Goal: Task Accomplishment & Management: Use online tool/utility

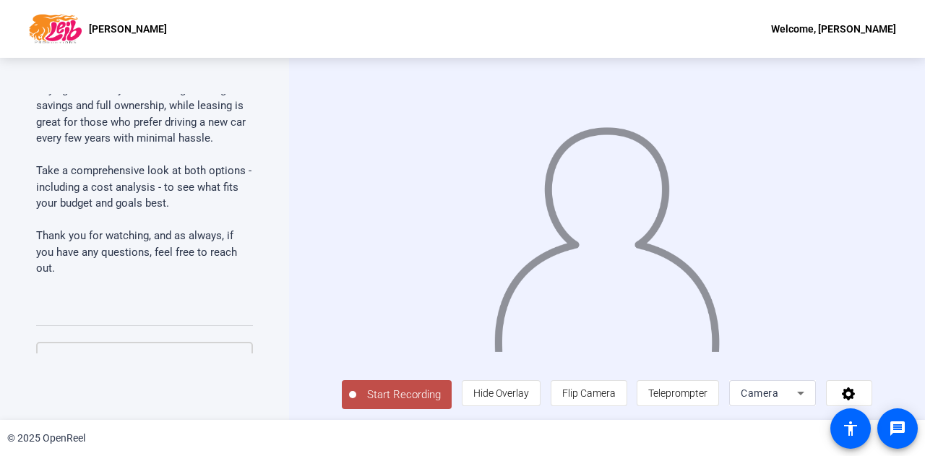
scroll to position [1533, 0]
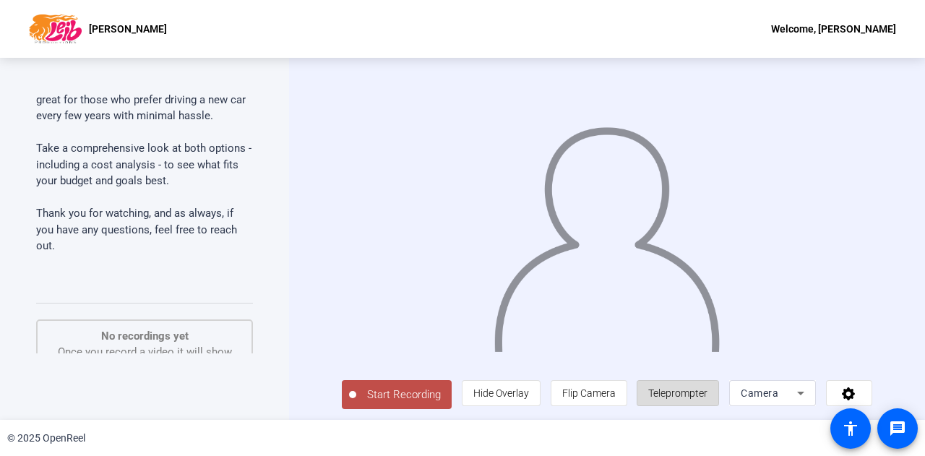
click at [614, 279] on span "Teleprompter" at bounding box center [677, 393] width 59 height 12
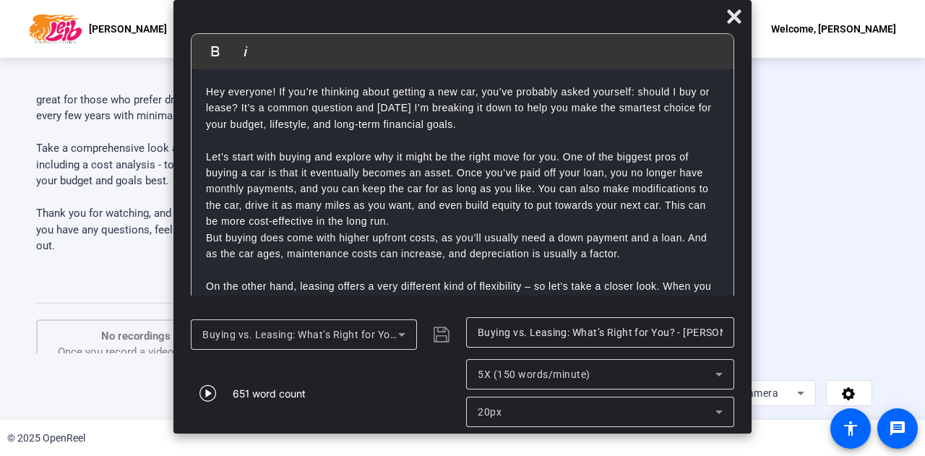
click at [614, 279] on icon at bounding box center [719, 374] width 17 height 17
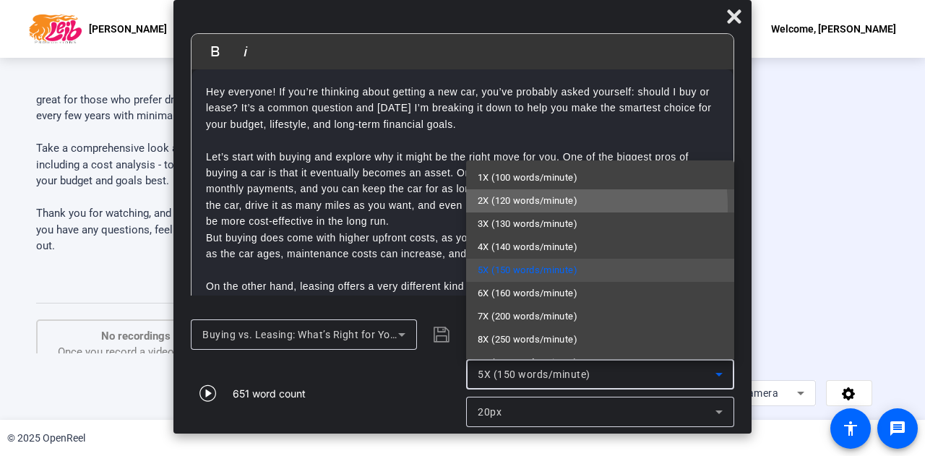
click at [543, 207] on span "2X (120 words/minute)" at bounding box center [528, 200] width 100 height 17
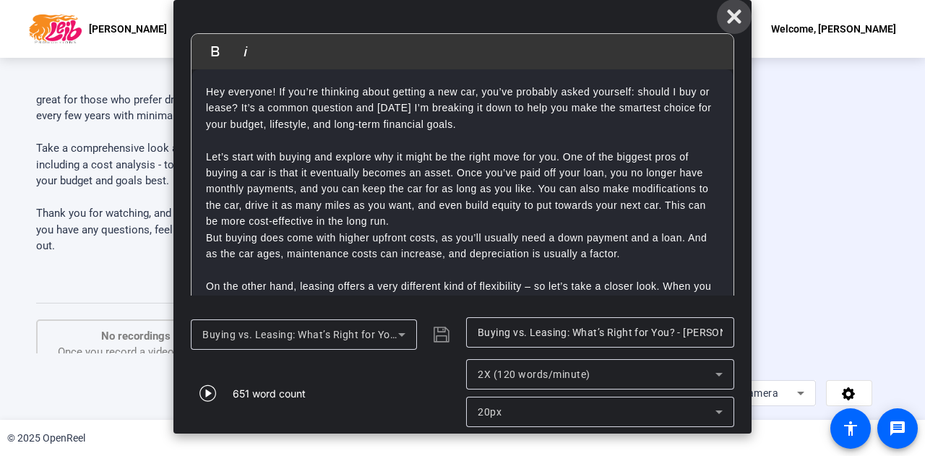
click at [614, 11] on icon at bounding box center [734, 16] width 17 height 17
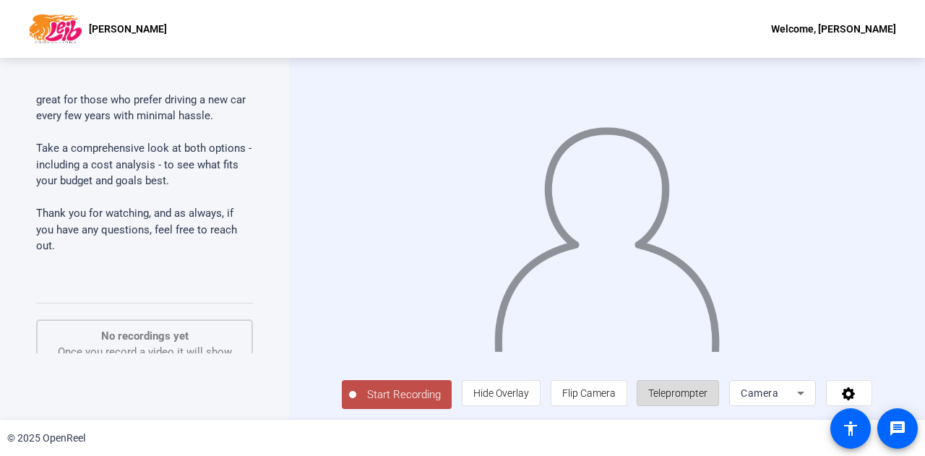
click at [614, 279] on span "Teleprompter" at bounding box center [677, 393] width 59 height 27
click at [614, 279] on span "Teleprompter" at bounding box center [677, 393] width 59 height 12
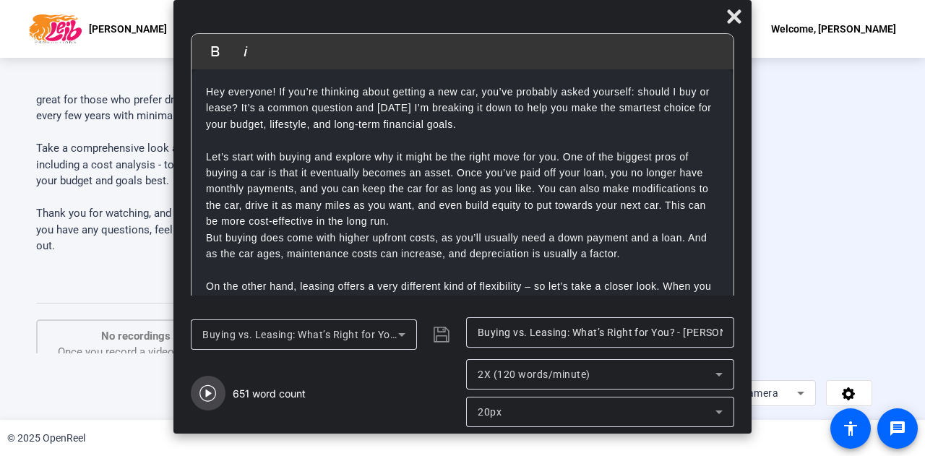
click at [210, 279] on icon "button" at bounding box center [208, 393] width 17 height 17
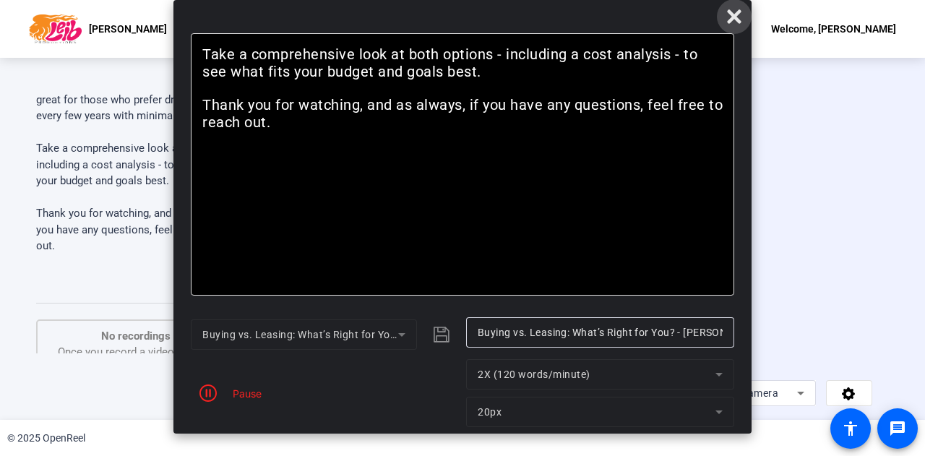
click at [614, 13] on span at bounding box center [734, 16] width 35 height 35
click at [614, 25] on span at bounding box center [734, 16] width 35 height 35
click at [208, 279] on icon "button" at bounding box center [208, 393] width 17 height 17
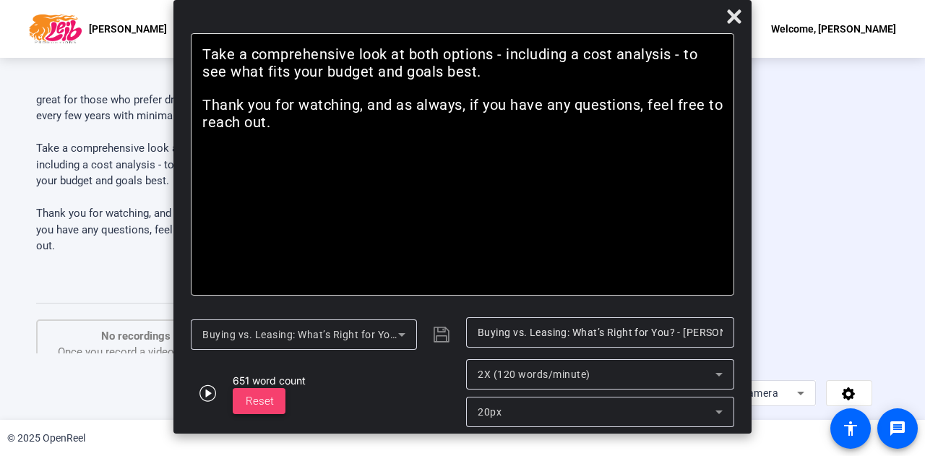
click at [265, 279] on span "Reset" at bounding box center [260, 401] width 28 height 13
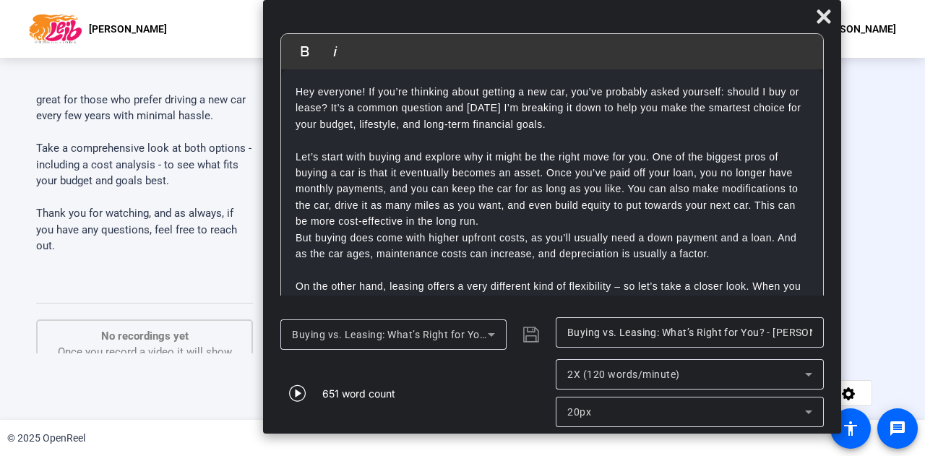
drag, startPoint x: 526, startPoint y: 22, endPoint x: 615, endPoint y: 22, distance: 88.9
click at [614, 22] on div at bounding box center [552, 19] width 578 height 25
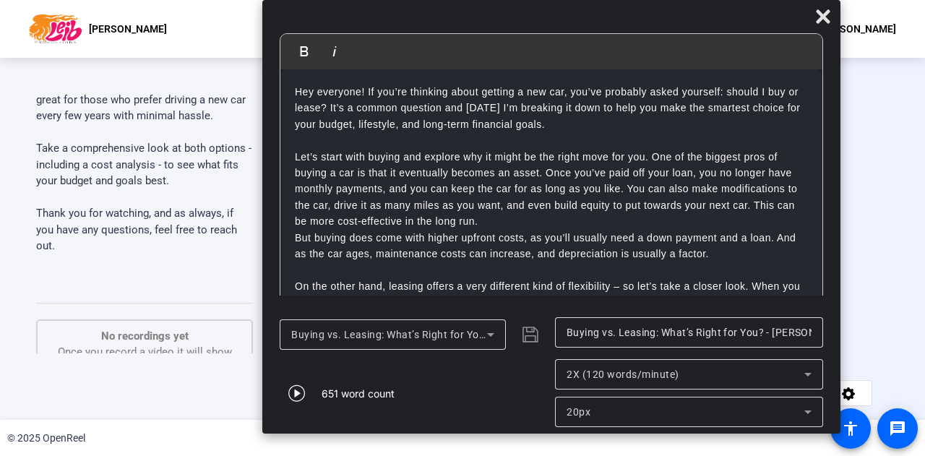
click at [614, 22] on div at bounding box center [551, 19] width 578 height 25
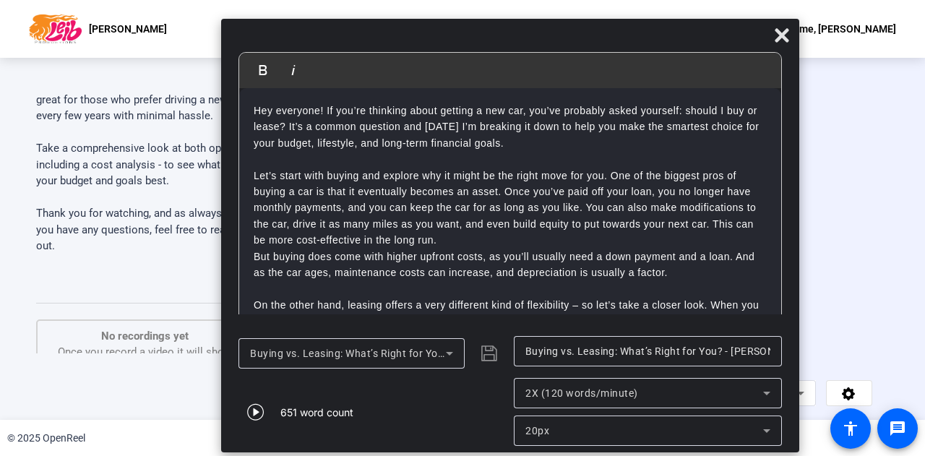
drag, startPoint x: 615, startPoint y: 22, endPoint x: 574, endPoint y: 40, distance: 45.3
click at [574, 40] on div at bounding box center [510, 38] width 578 height 25
click at [614, 38] on icon at bounding box center [782, 35] width 14 height 14
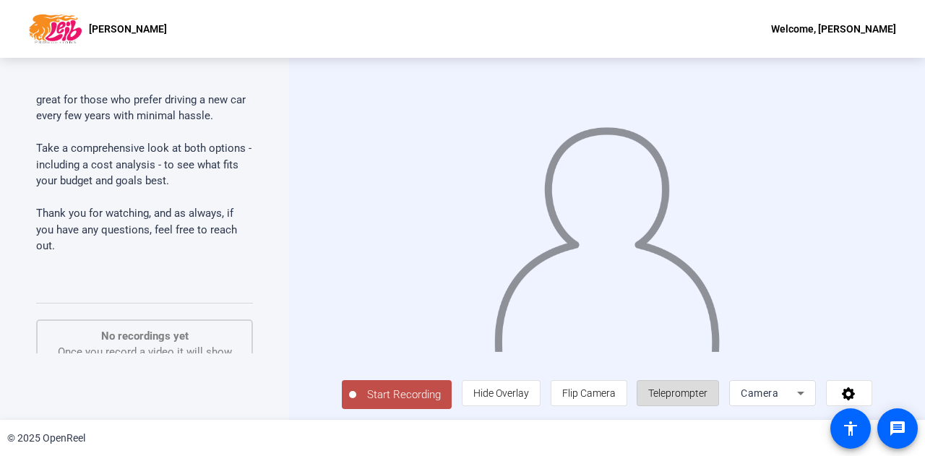
click at [614, 279] on span "Teleprompter" at bounding box center [677, 393] width 59 height 27
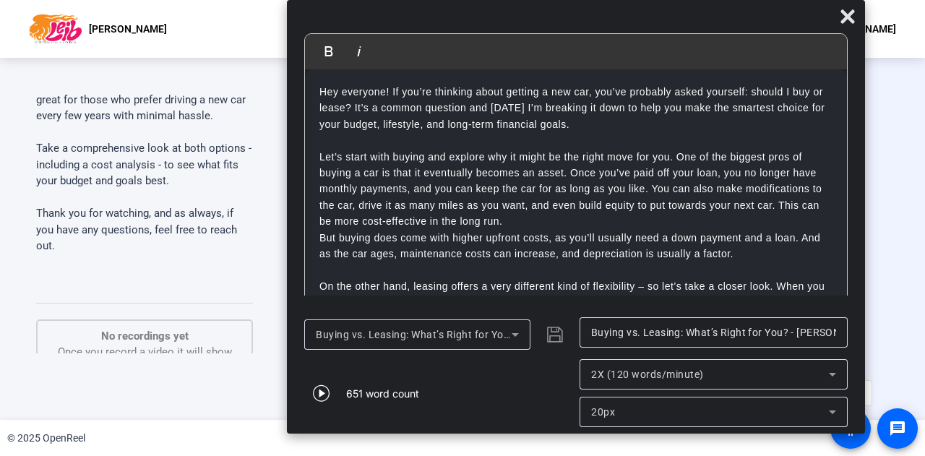
drag, startPoint x: 494, startPoint y: 12, endPoint x: 607, endPoint y: -73, distance: 141.5
click at [607, 0] on html "Accessibility Screen-Reader Guide, Feedback, and Issue Reporting | New window […" at bounding box center [462, 228] width 925 height 456
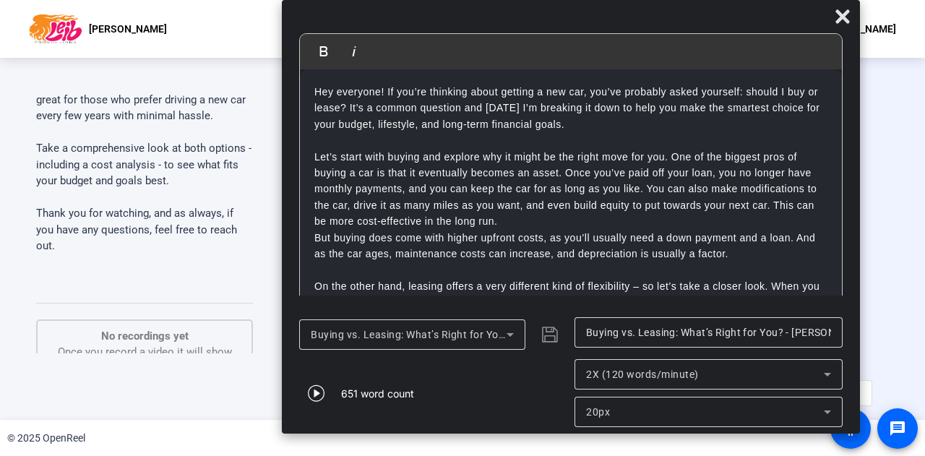
drag, startPoint x: 591, startPoint y: 14, endPoint x: 586, endPoint y: -10, distance: 24.4
click at [586, 0] on html "Accessibility Screen-Reader Guide, Feedback, and Issue Reporting | New window […" at bounding box center [462, 228] width 925 height 456
click at [323, 279] on icon "button" at bounding box center [316, 393] width 17 height 17
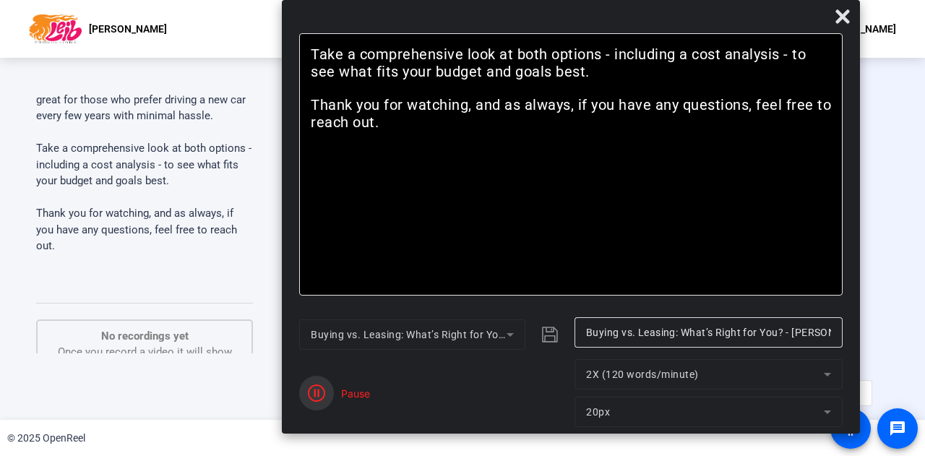
click at [323, 279] on icon "button" at bounding box center [316, 393] width 17 height 17
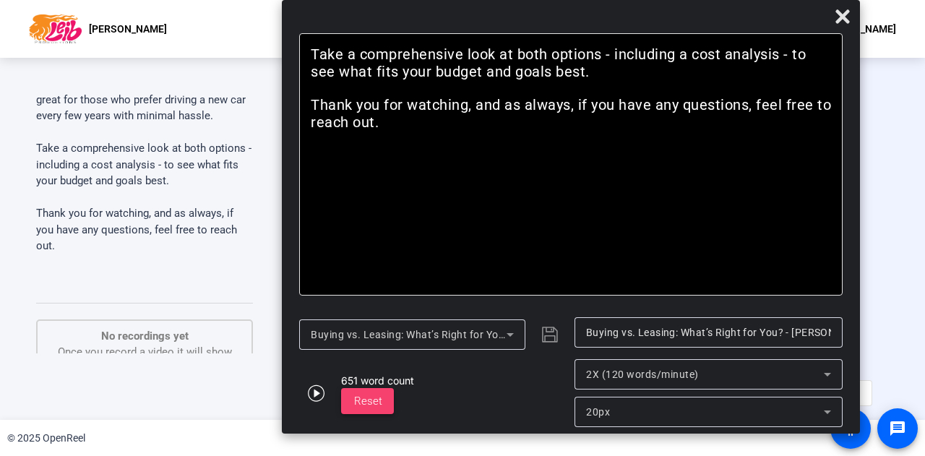
click at [368, 279] on span "Reset" at bounding box center [368, 401] width 28 height 13
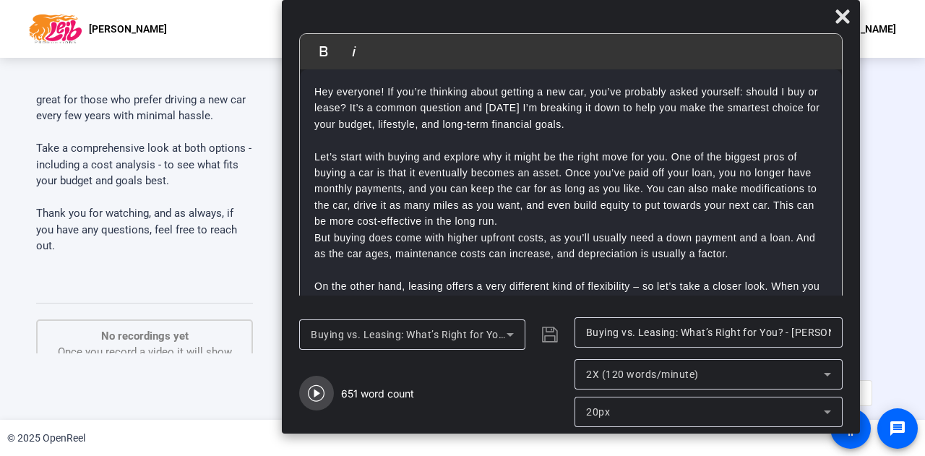
click at [315, 279] on icon "button" at bounding box center [316, 393] width 17 height 17
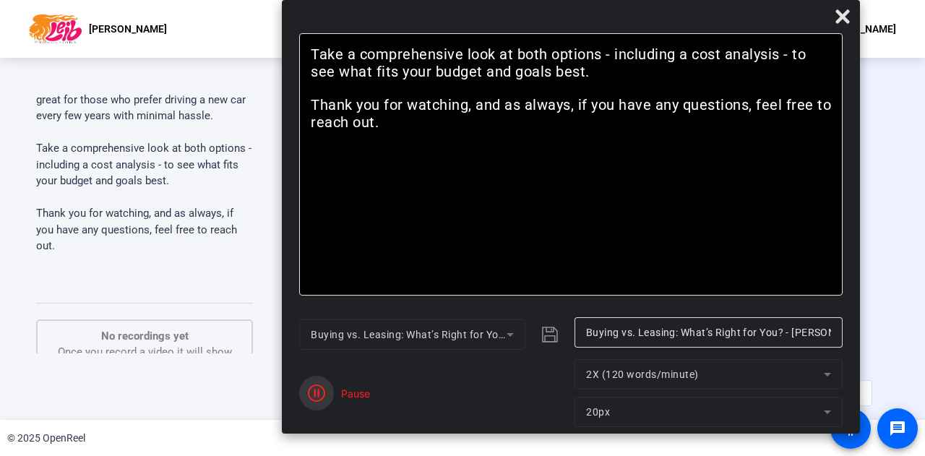
click at [315, 279] on icon "button" at bounding box center [316, 393] width 17 height 17
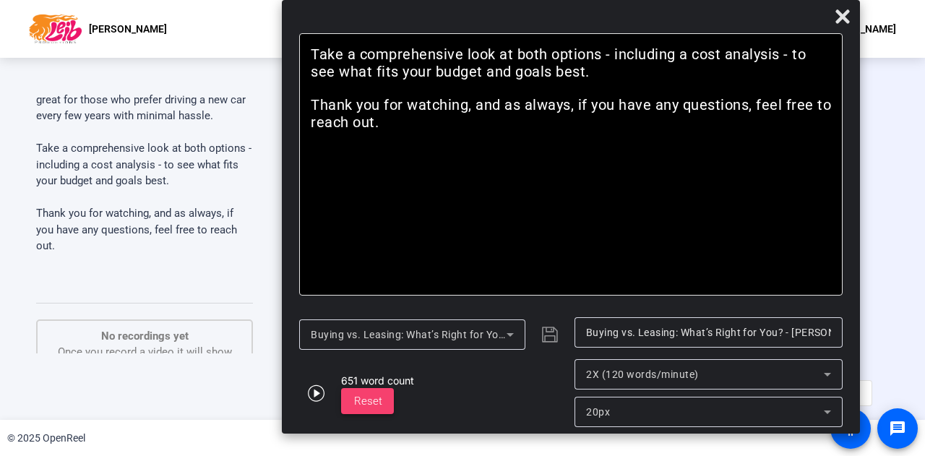
click at [387, 279] on span at bounding box center [367, 401] width 53 height 35
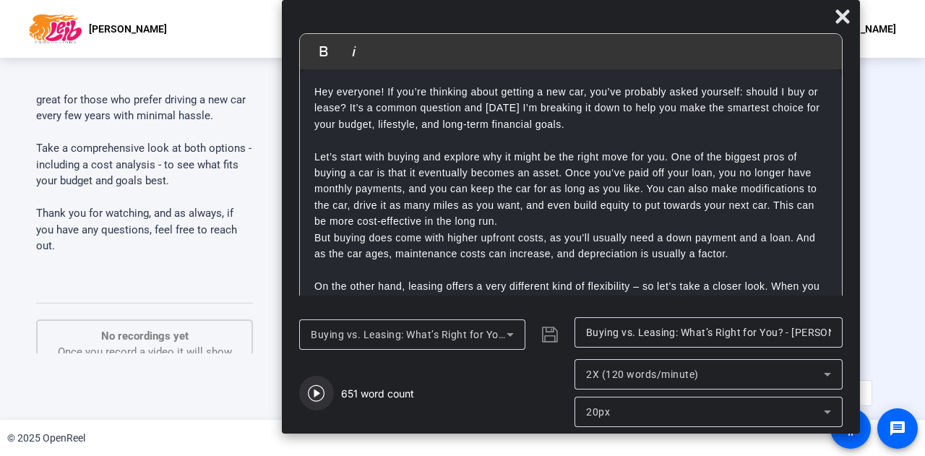
click at [314, 279] on icon "button" at bounding box center [316, 393] width 17 height 17
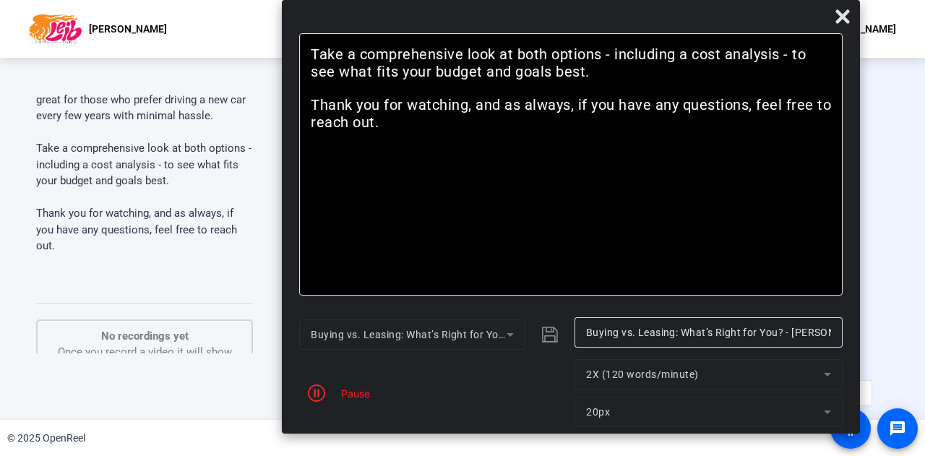
click at [314, 279] on icon "button" at bounding box center [316, 393] width 17 height 17
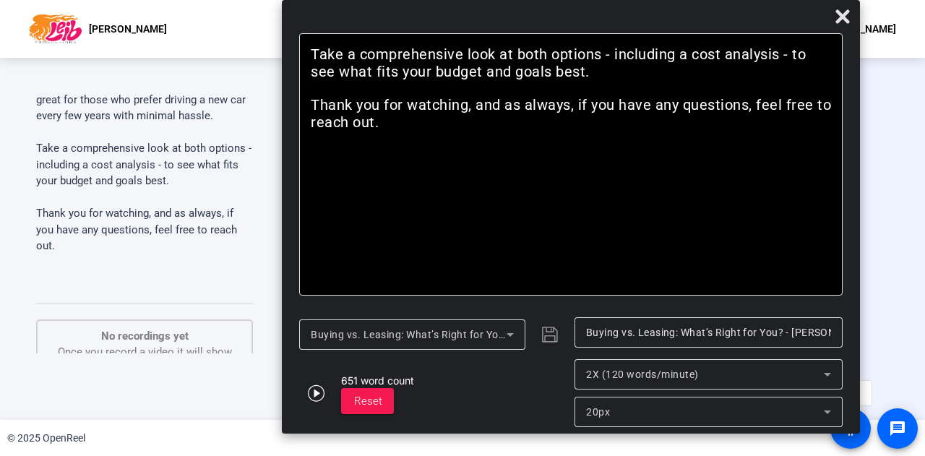
click at [548, 279] on div "Buying vs. Leasing: What’s Right for You? - [PERSON_NAME]" at bounding box center [433, 334] width 268 height 35
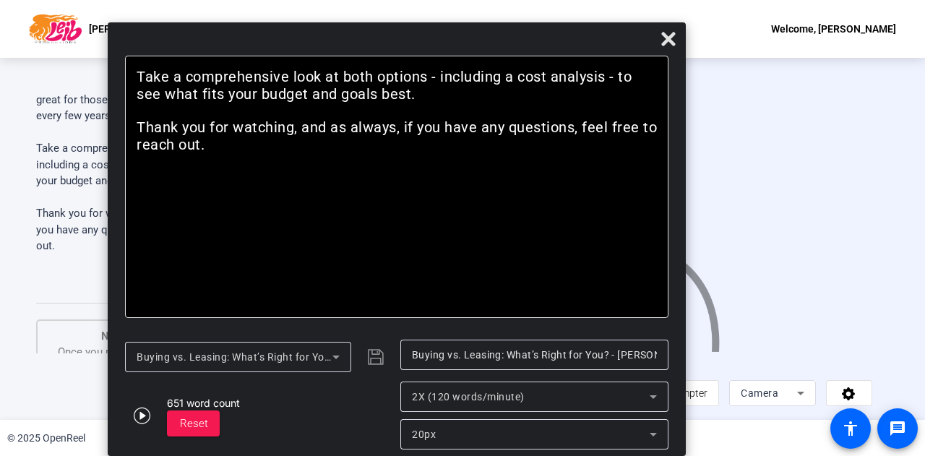
drag, startPoint x: 599, startPoint y: 12, endPoint x: 429, endPoint y: 92, distance: 186.9
click at [429, 92] on div "Bold Italic Hey everyone! If you’re thinking about getting a new car, you’ve pr…" at bounding box center [397, 239] width 578 height 434
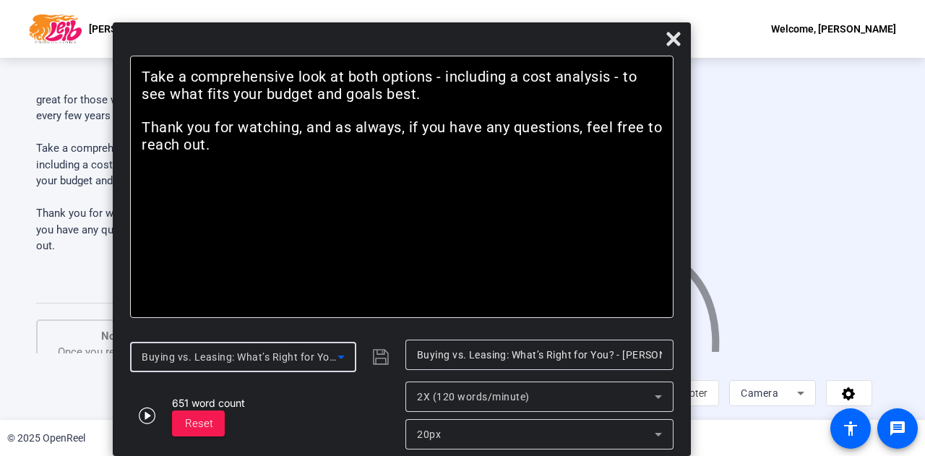
click at [340, 279] on icon at bounding box center [341, 356] width 17 height 17
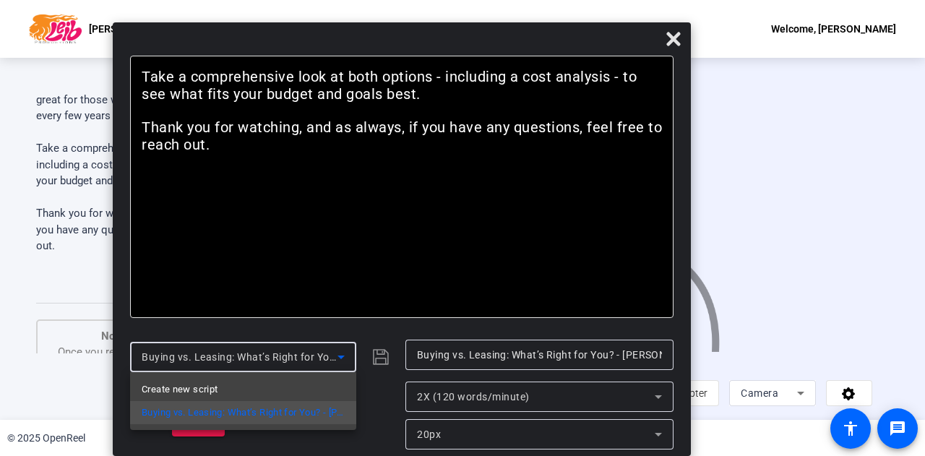
click at [340, 279] on div at bounding box center [462, 228] width 925 height 456
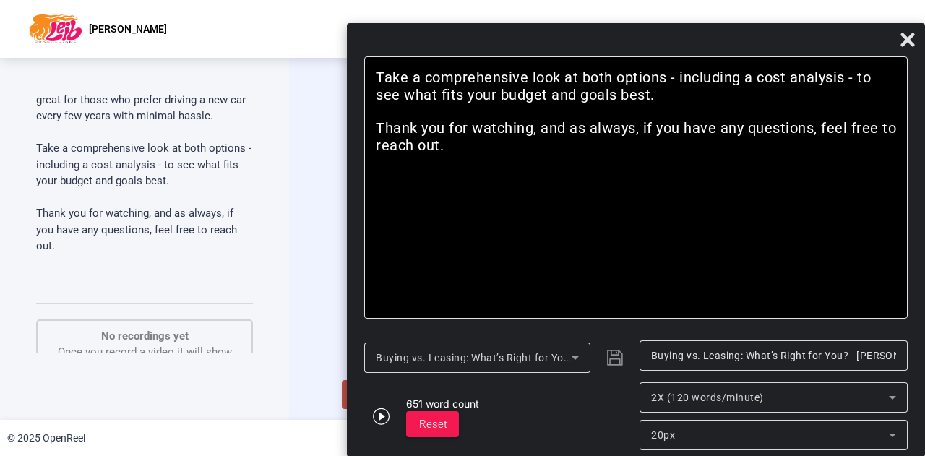
drag, startPoint x: 522, startPoint y: 38, endPoint x: 832, endPoint y: 145, distance: 328.1
click at [614, 145] on div "Bold Italic Hey everyone! If you’re thinking about getting a new car, you’ve pr…" at bounding box center [636, 240] width 578 height 434
drag, startPoint x: 614, startPoint y: 25, endPoint x: 727, endPoint y: 31, distance: 112.2
click at [614, 31] on div "Bold Italic Hey everyone! If you’re thinking about getting a new car, you’ve pr…" at bounding box center [636, 240] width 578 height 434
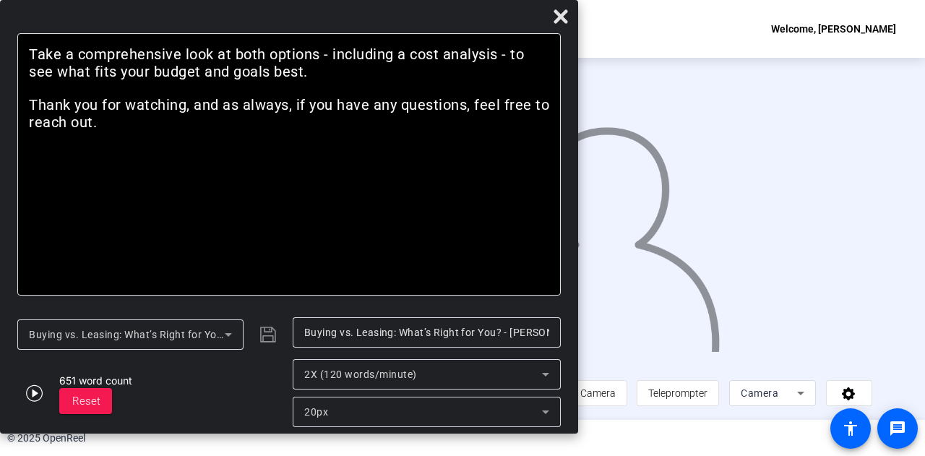
drag, startPoint x: 723, startPoint y: 38, endPoint x: 304, endPoint y: 11, distance: 420.1
click at [304, 11] on div at bounding box center [289, 19] width 578 height 25
click at [557, 19] on icon at bounding box center [561, 16] width 14 height 14
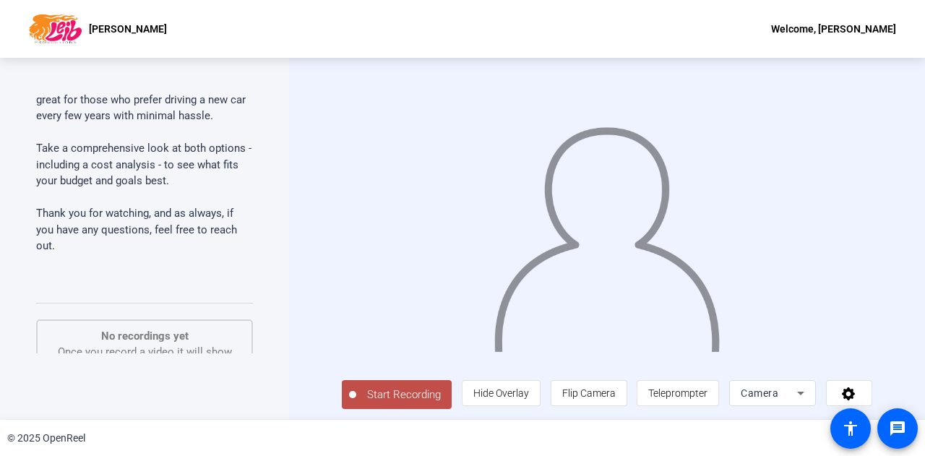
click at [413, 279] on span "Start Recording" at bounding box center [403, 395] width 95 height 17
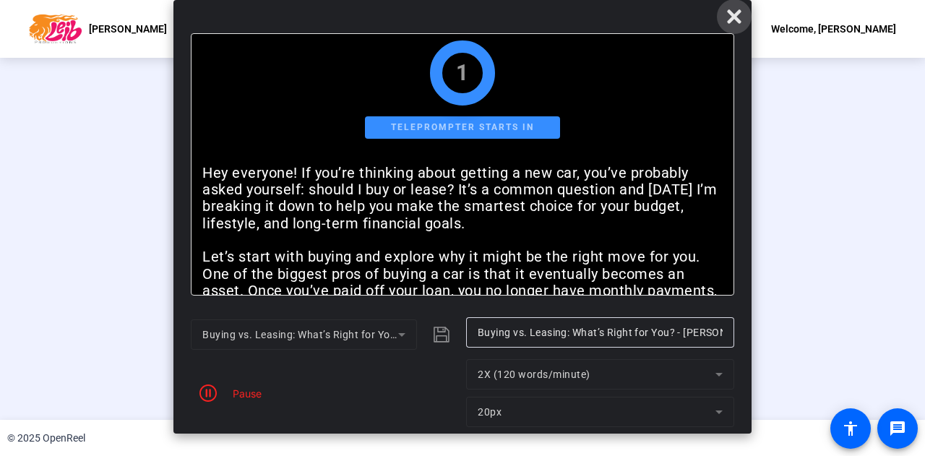
click at [614, 17] on icon at bounding box center [734, 16] width 17 height 17
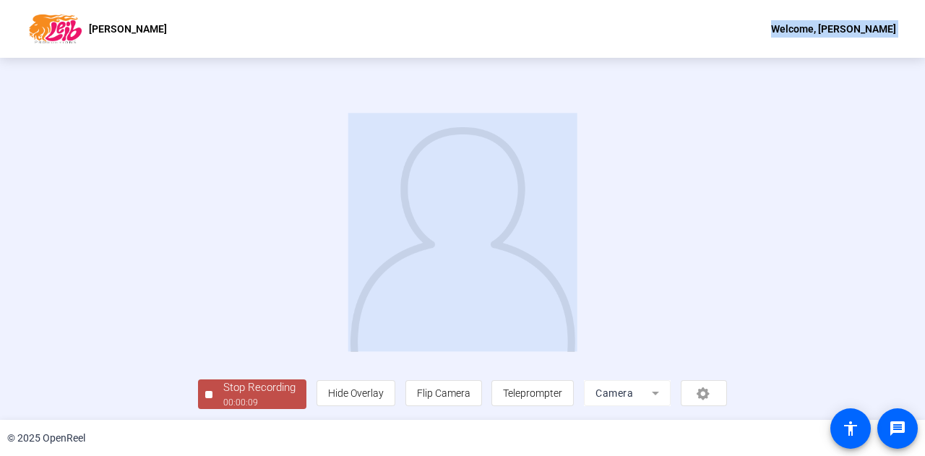
drag, startPoint x: 917, startPoint y: 216, endPoint x: 789, endPoint y: -37, distance: 283.2
click at [614, 0] on html "Accessibility Screen-Reader Guide, Feedback, and Issue Reporting | New window […" at bounding box center [462, 228] width 925 height 456
click at [614, 111] on div at bounding box center [462, 218] width 529 height 298
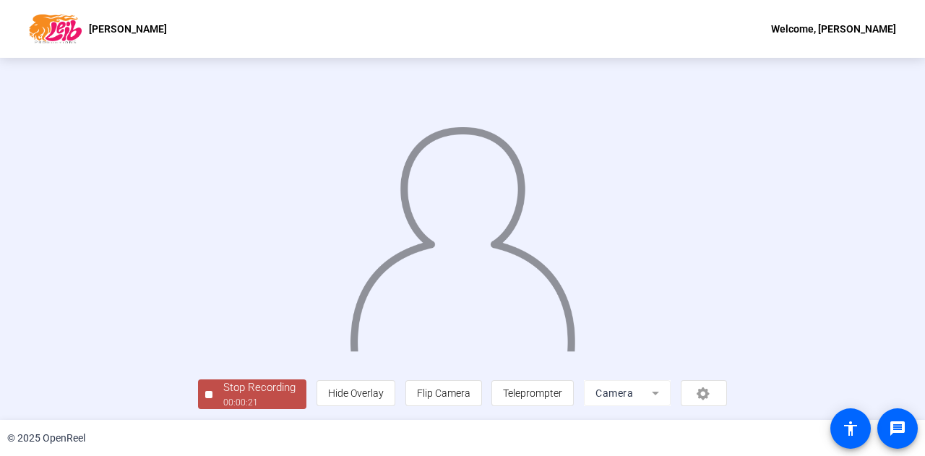
click at [7, 0] on div "[PERSON_NAME] Welcome, [PERSON_NAME]" at bounding box center [462, 29] width 925 height 58
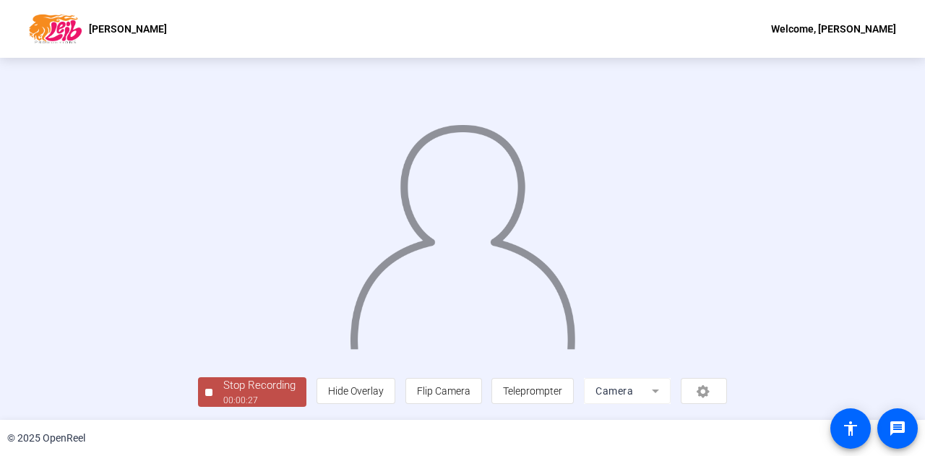
click at [223, 279] on div "00:00:27" at bounding box center [259, 400] width 72 height 13
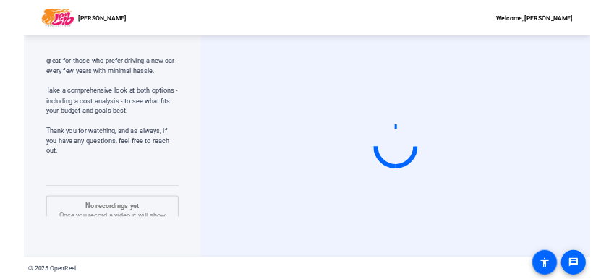
scroll to position [0, 0]
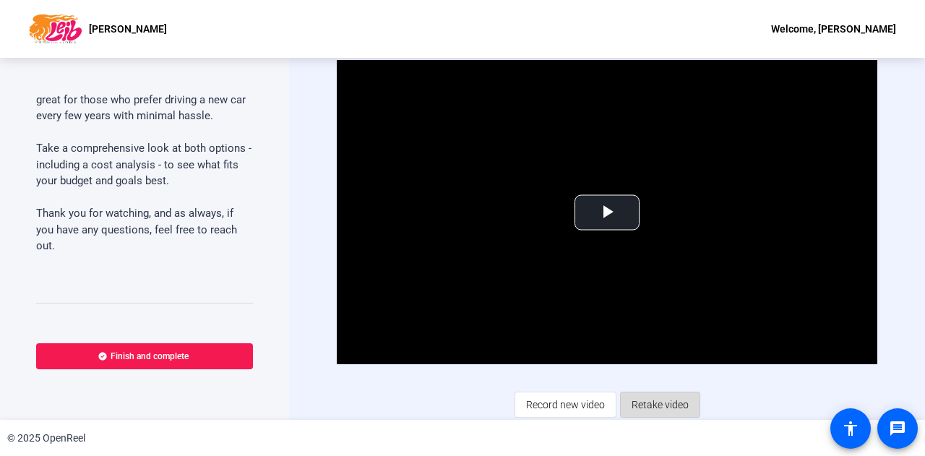
click at [614, 279] on span "Retake video" at bounding box center [660, 404] width 57 height 27
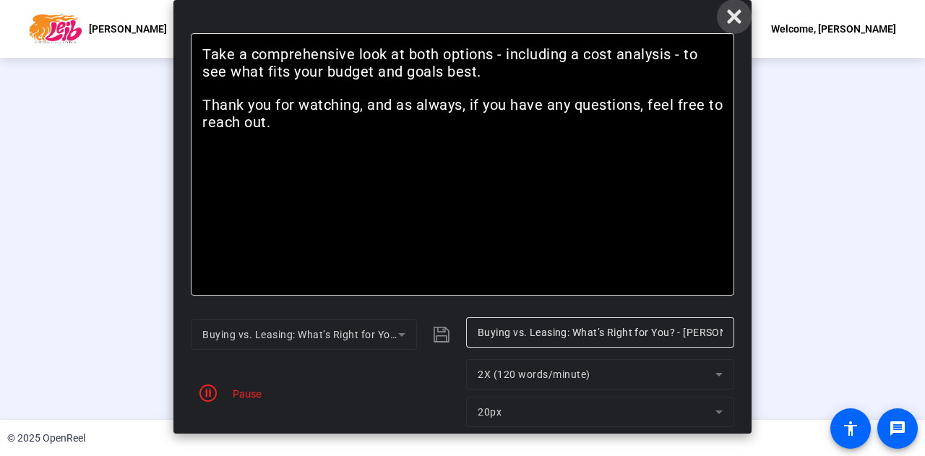
click at [614, 21] on icon at bounding box center [734, 16] width 17 height 17
